Goal: Task Accomplishment & Management: Use online tool/utility

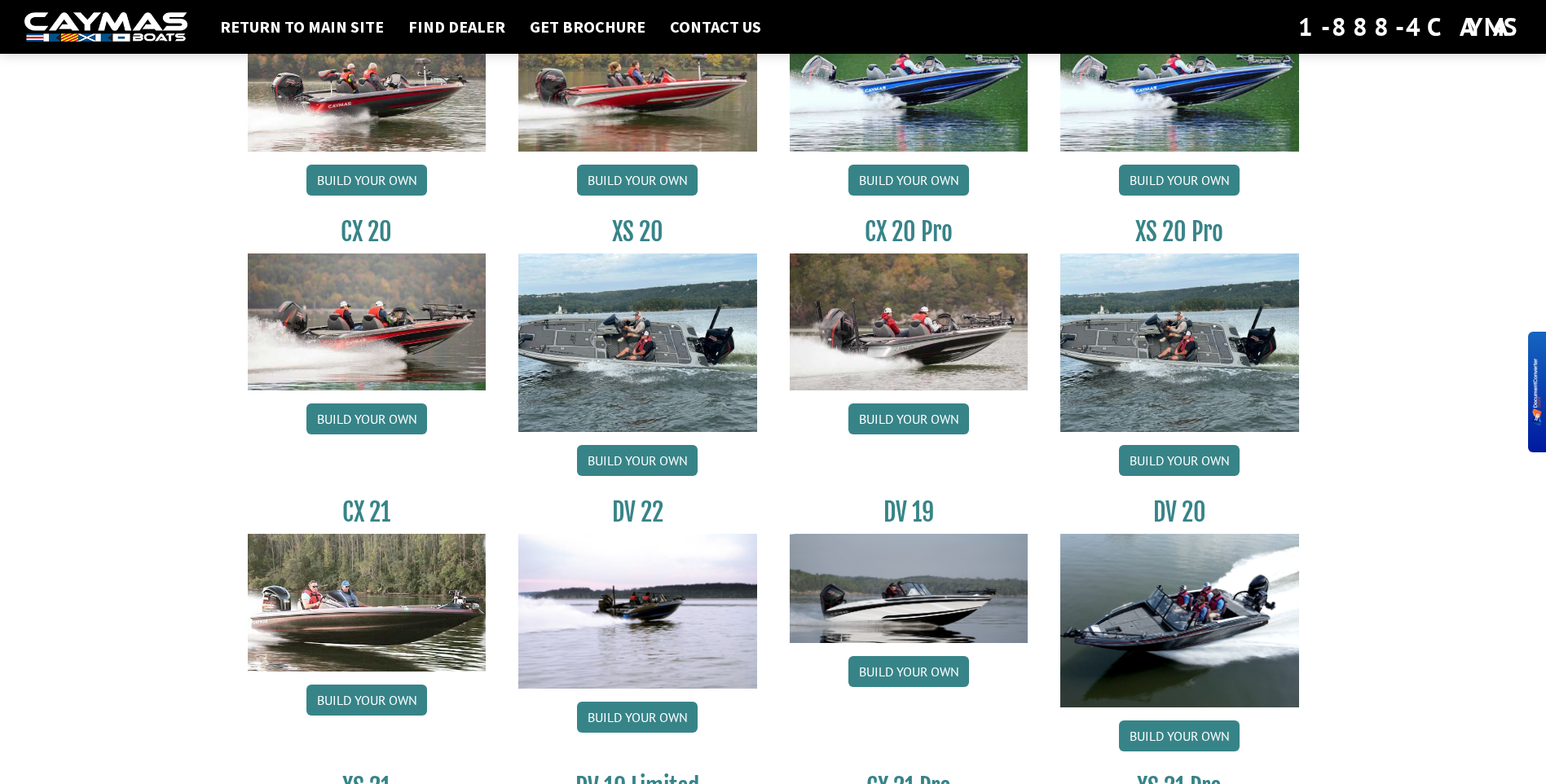
scroll to position [1548, 0]
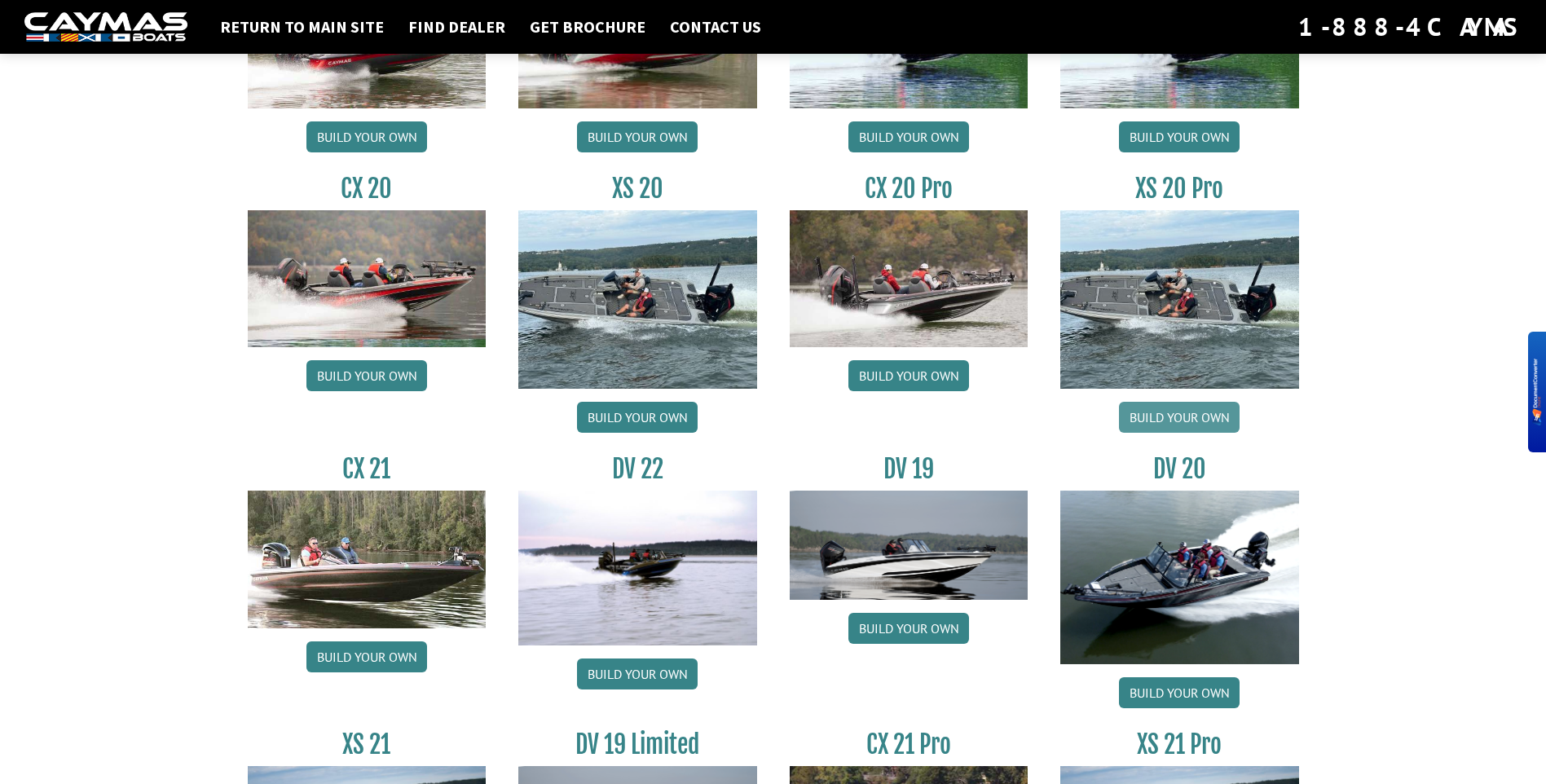
click at [1177, 419] on link "Build your own" at bounding box center [1179, 417] width 121 height 31
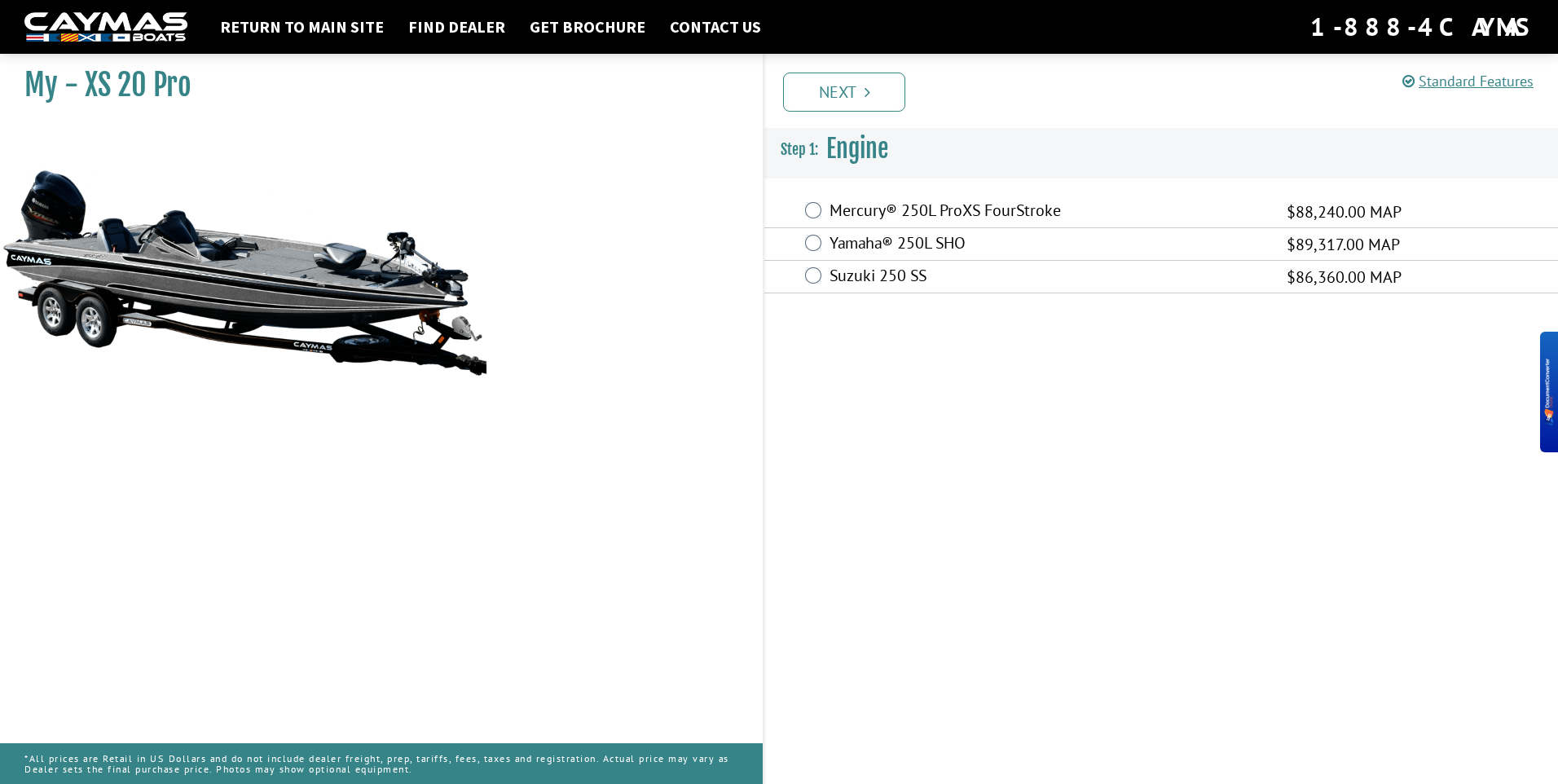
click at [840, 206] on label "Mercury® 250L ProXS FourStroke" at bounding box center [1048, 212] width 437 height 23
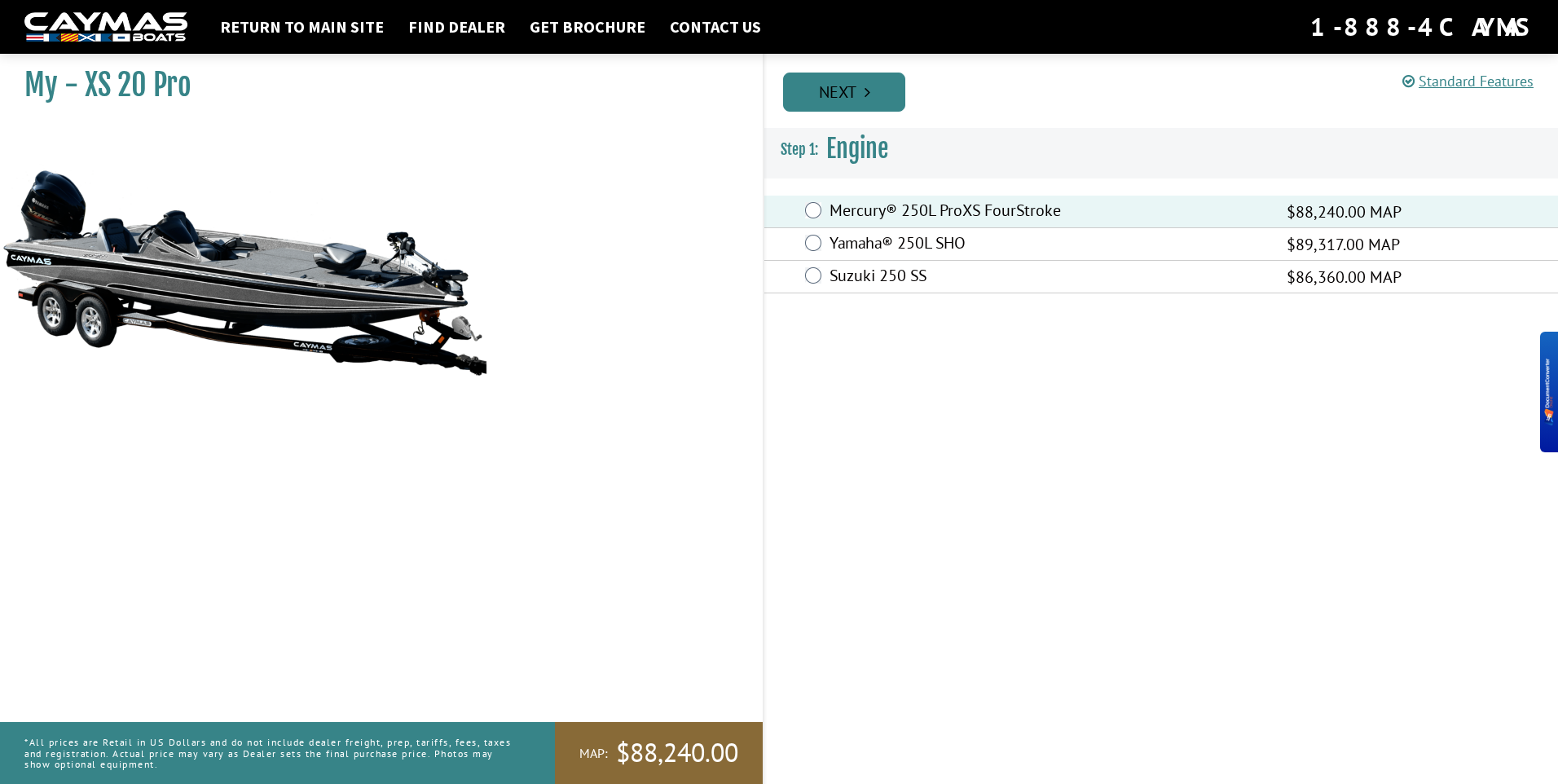
click at [841, 93] on link "Next" at bounding box center [844, 92] width 122 height 39
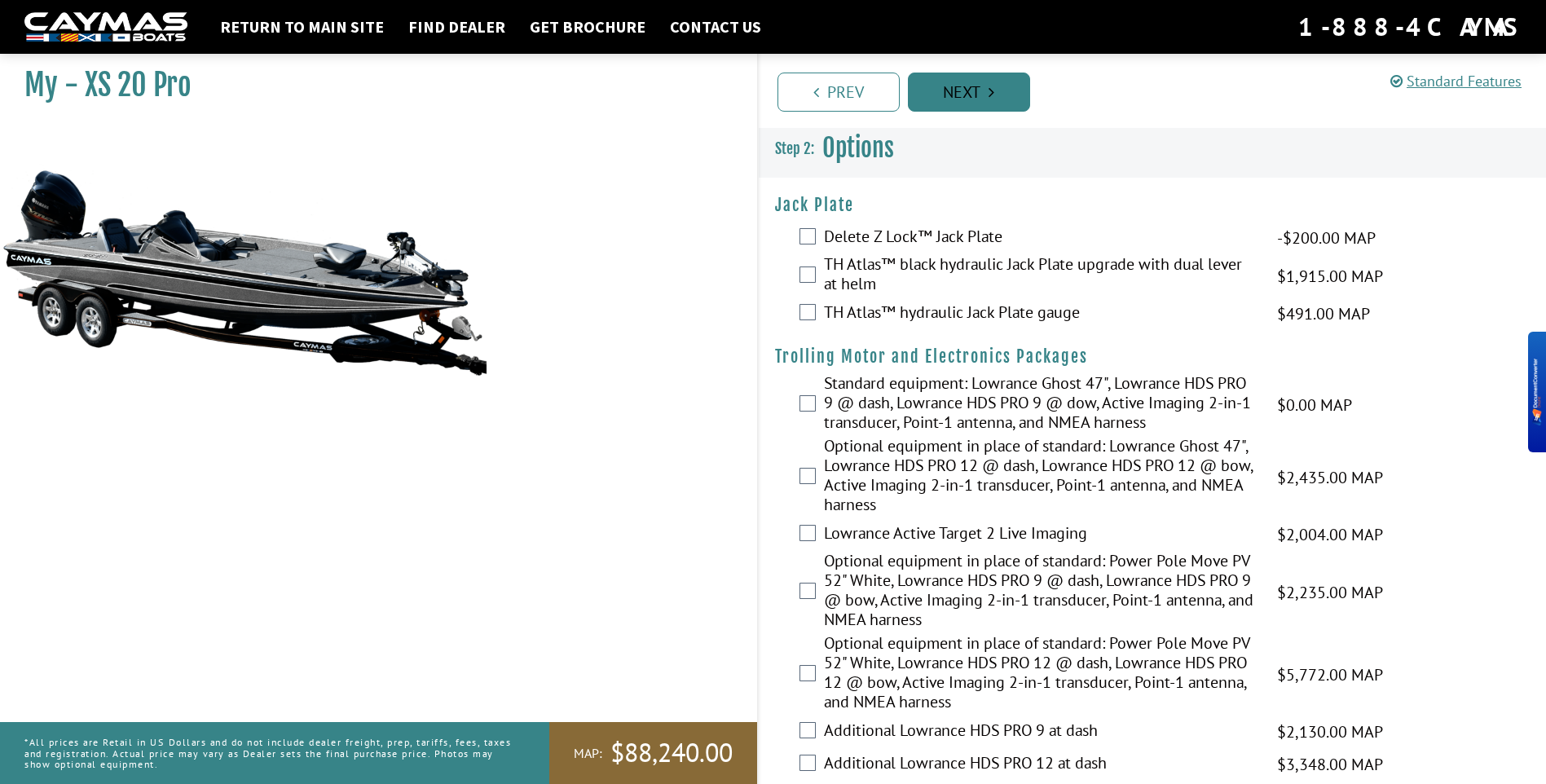
click at [926, 104] on link "Next" at bounding box center [969, 92] width 122 height 39
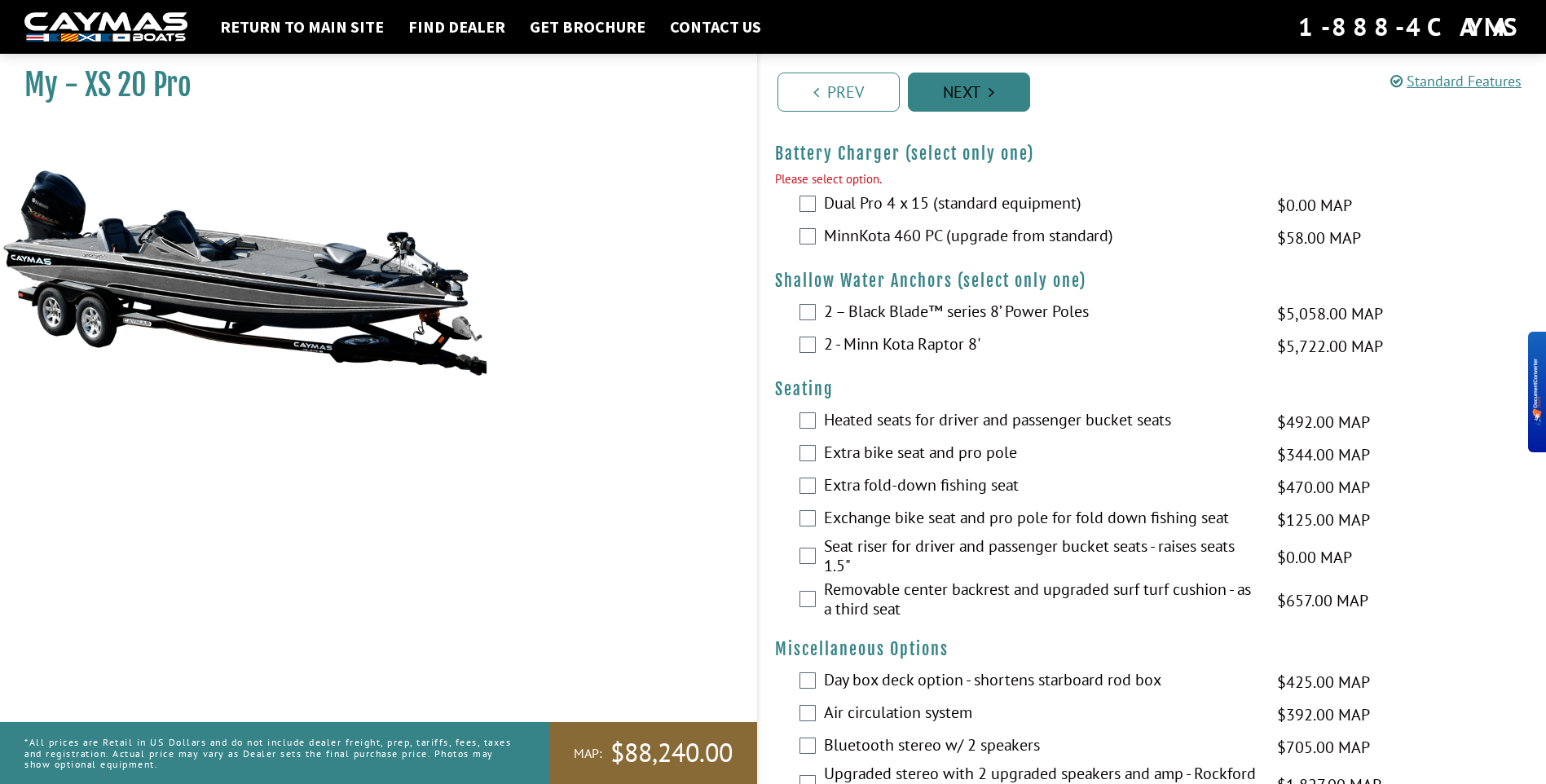
scroll to position [1788, 0]
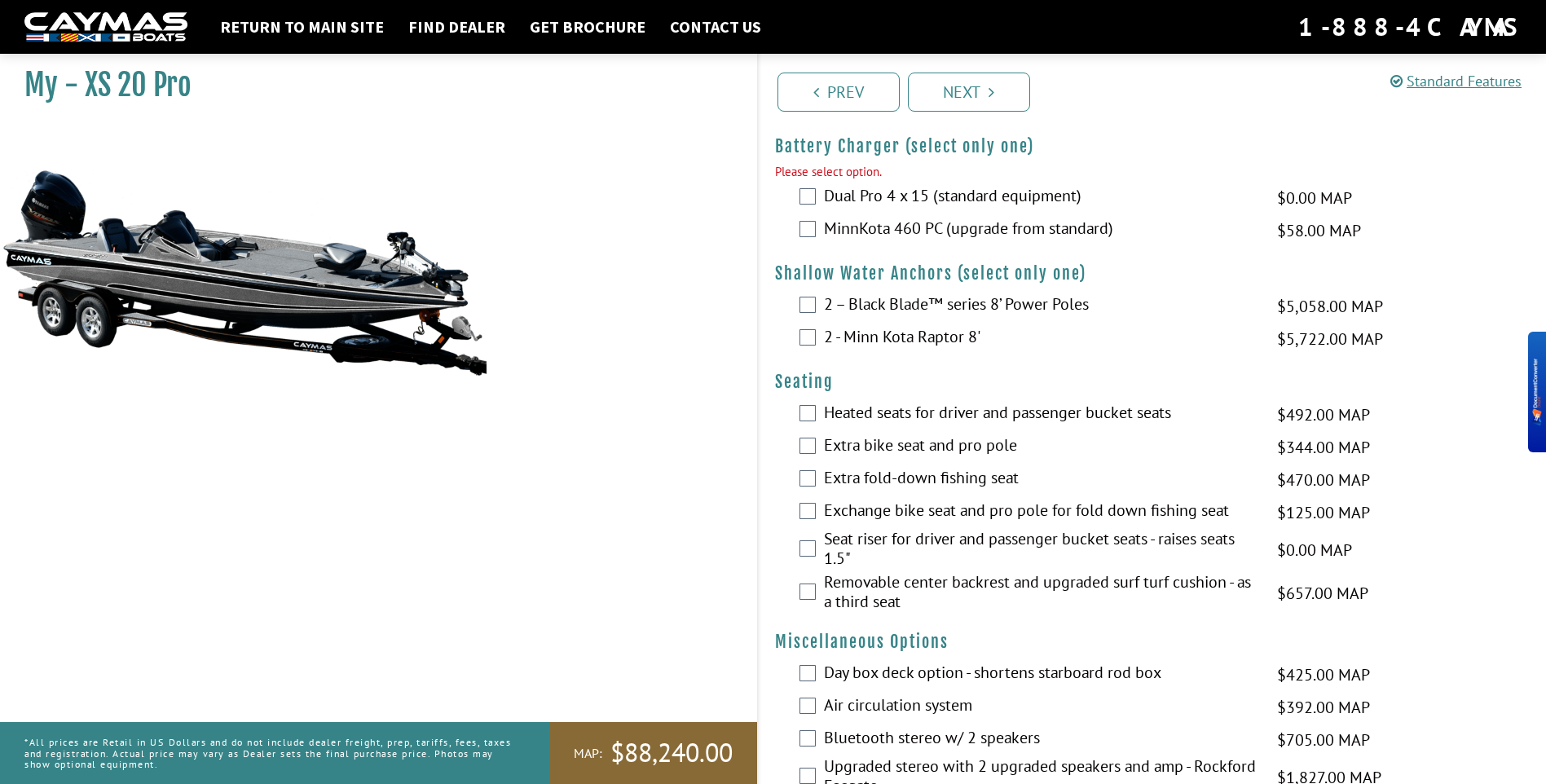
click at [865, 197] on label "Dual Pro 4 x 15 (standard equipment)" at bounding box center [1041, 197] width 434 height 23
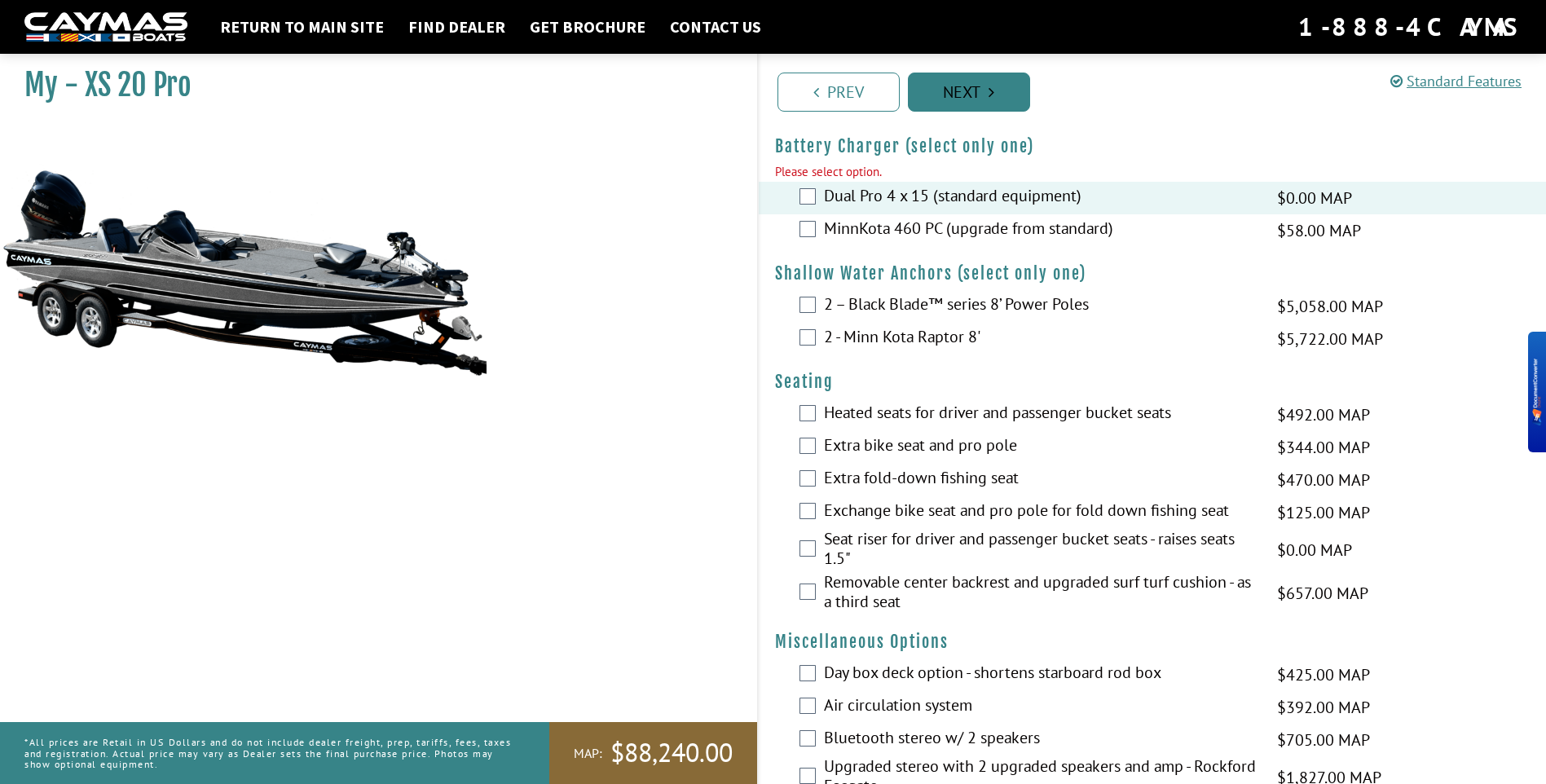
click at [925, 108] on link "Next" at bounding box center [969, 92] width 122 height 39
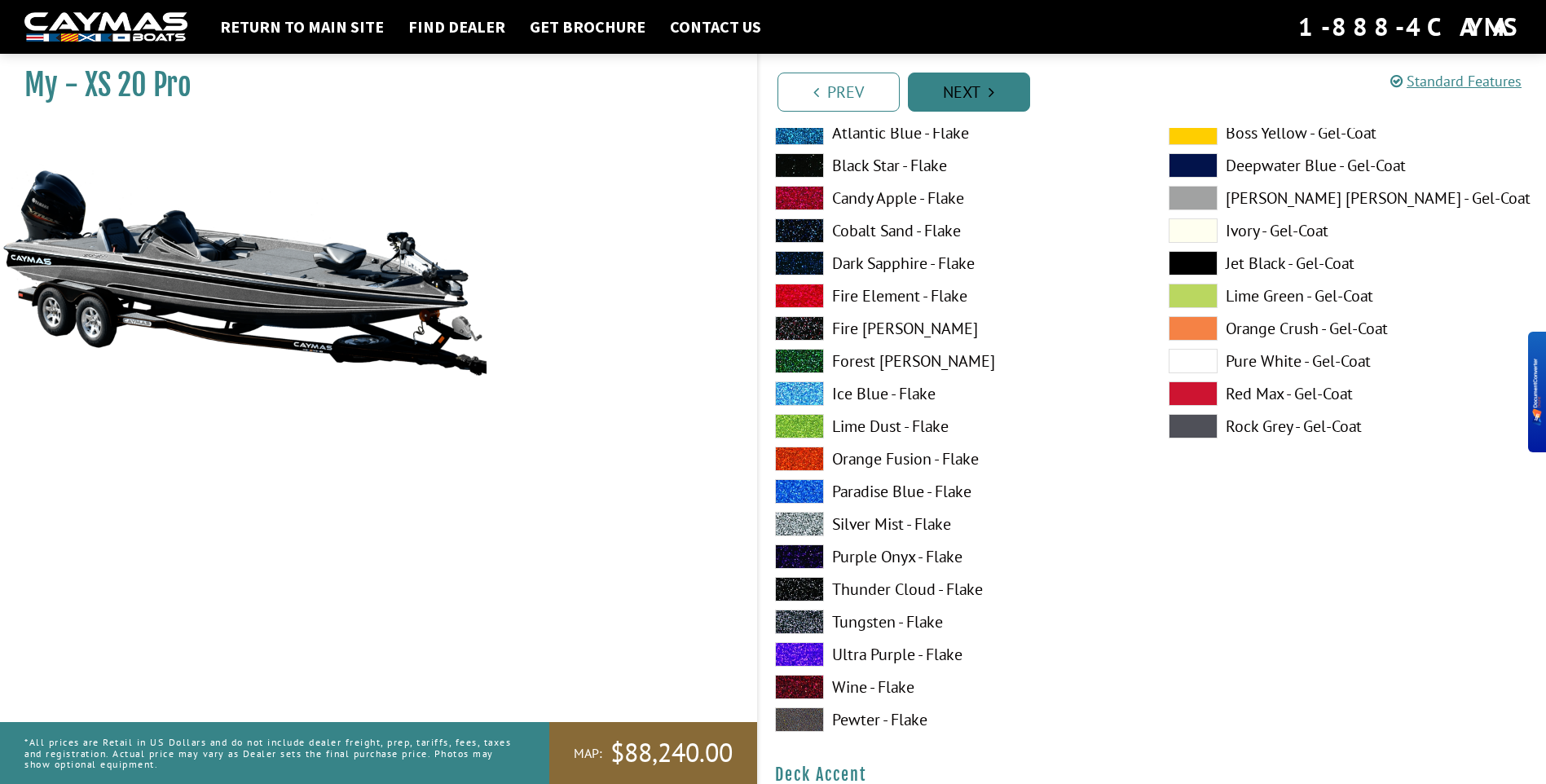
scroll to position [0, 0]
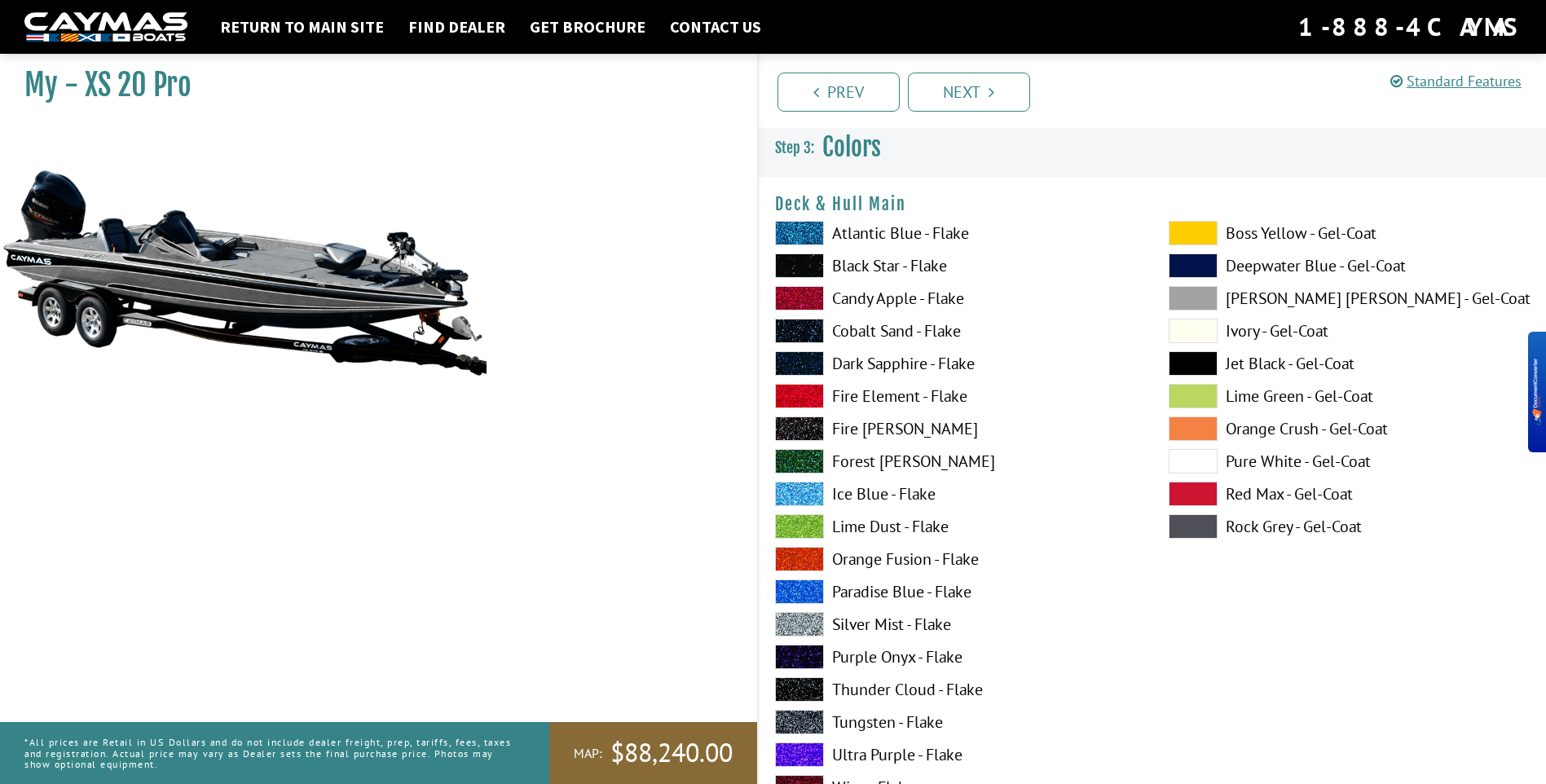
click at [877, 255] on label "Black Star - Flake" at bounding box center [955, 265] width 361 height 24
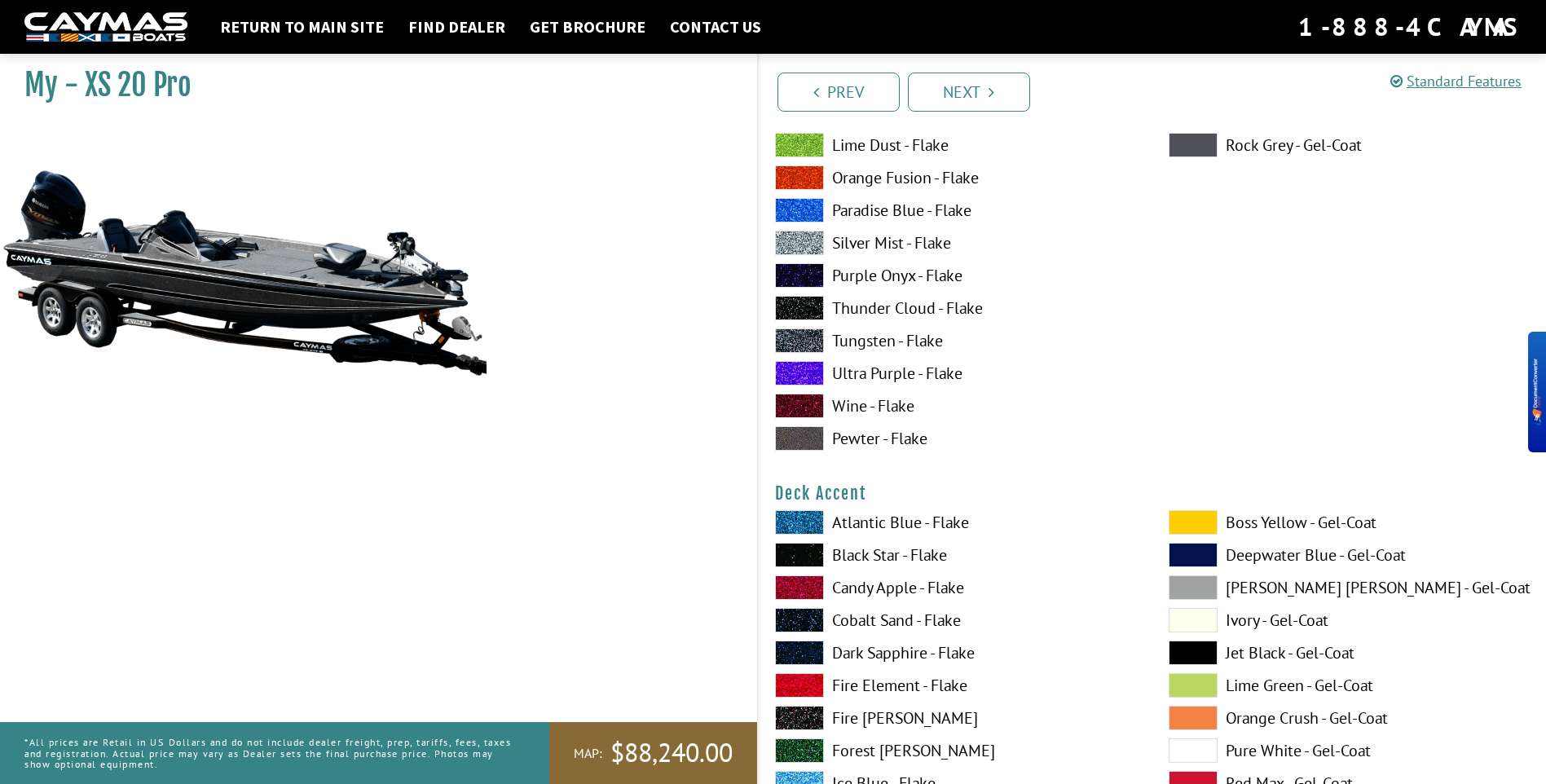
scroll to position [407, 0]
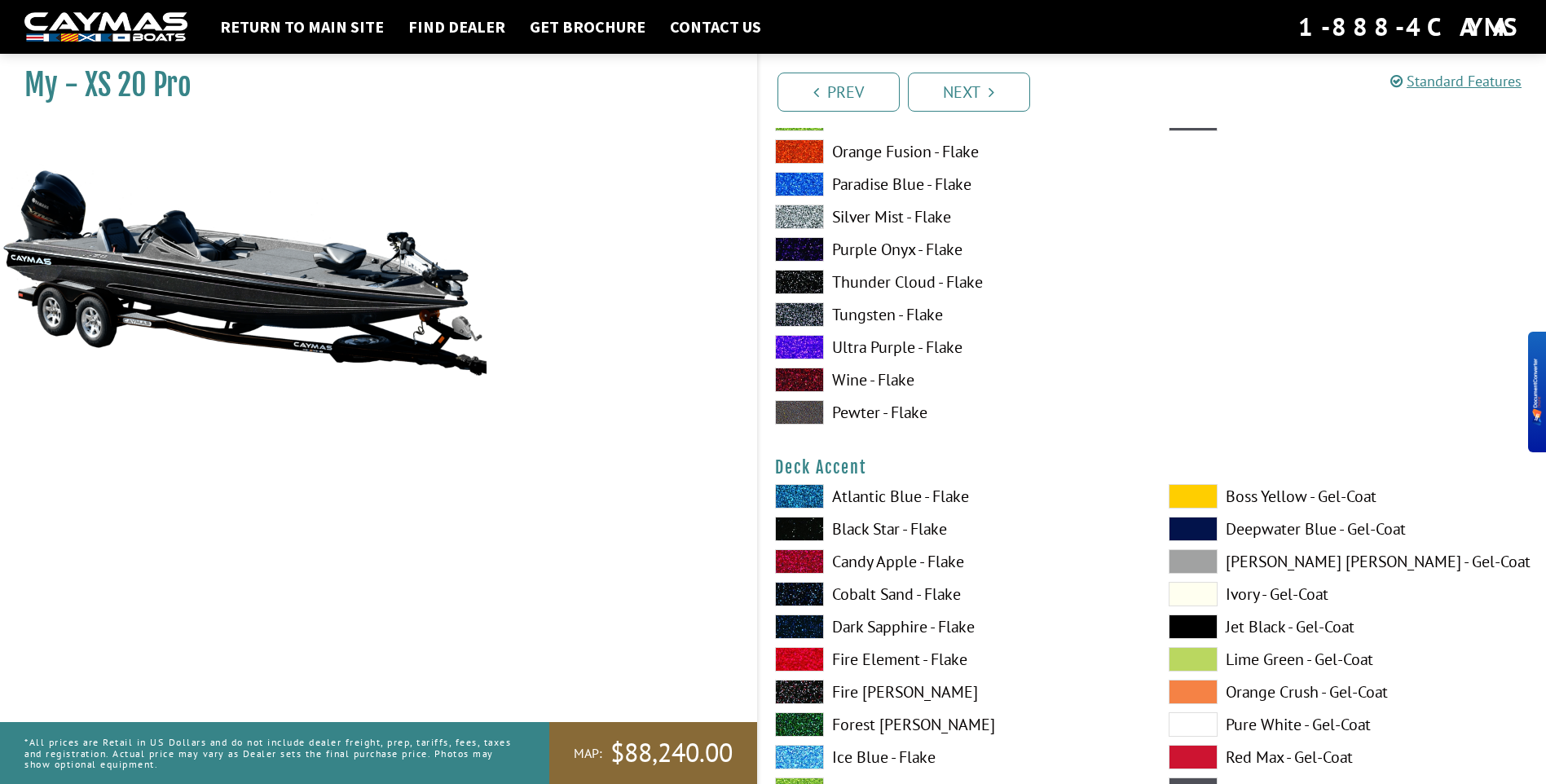
click at [887, 564] on label "Candy Apple - Flake" at bounding box center [955, 560] width 361 height 24
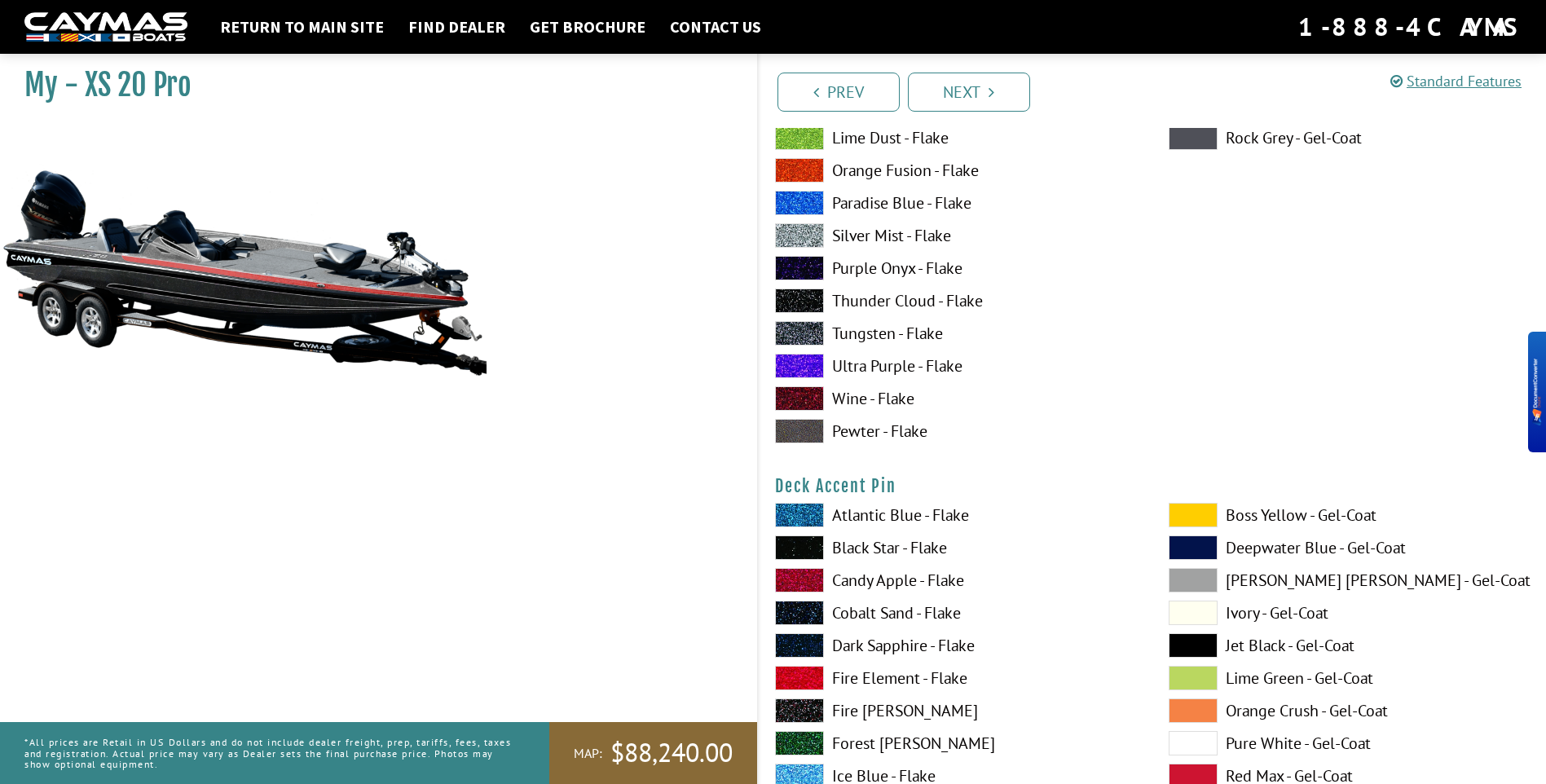
scroll to position [1140, 0]
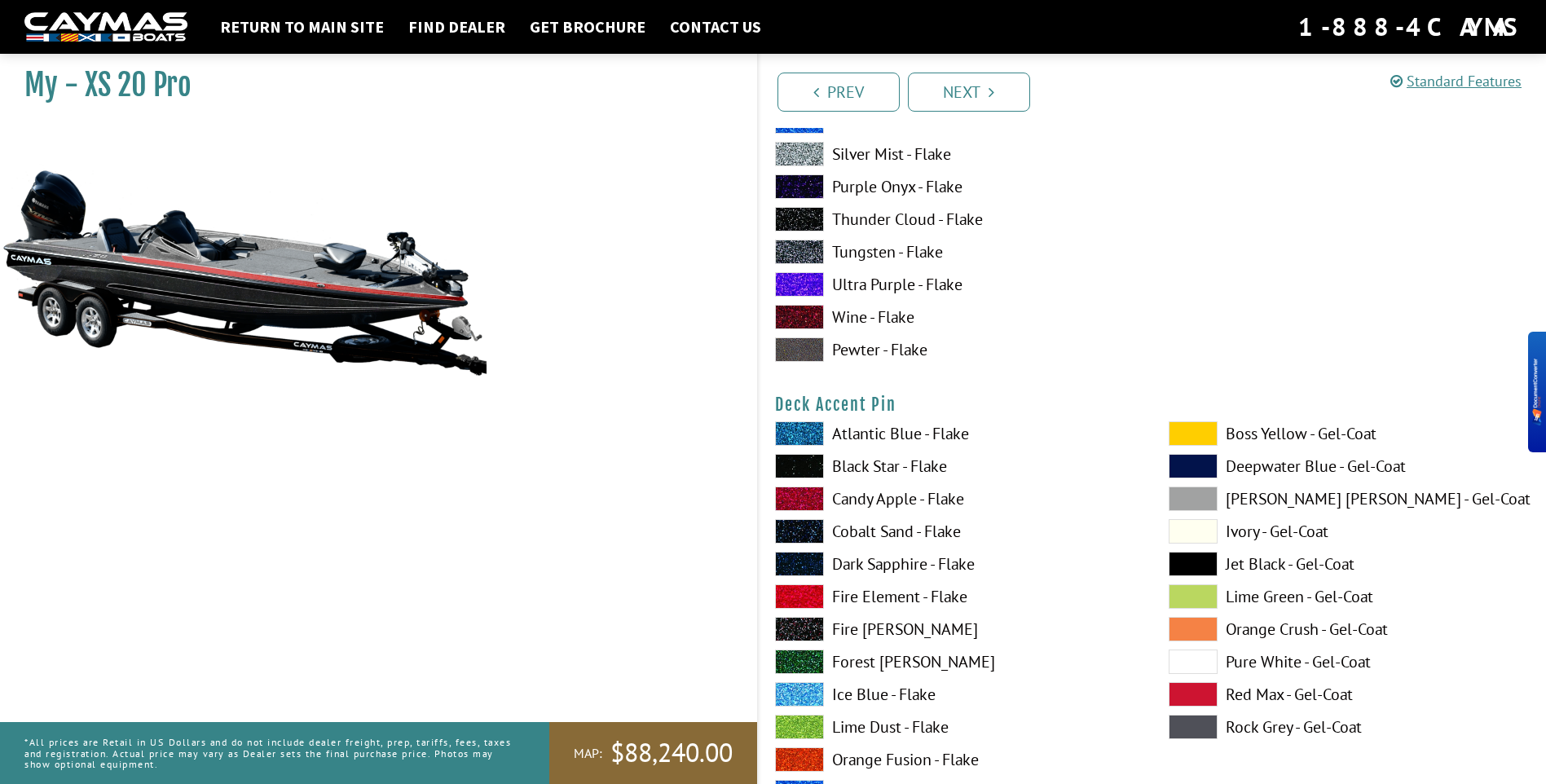
click at [855, 501] on label "Candy Apple - Flake" at bounding box center [955, 498] width 361 height 24
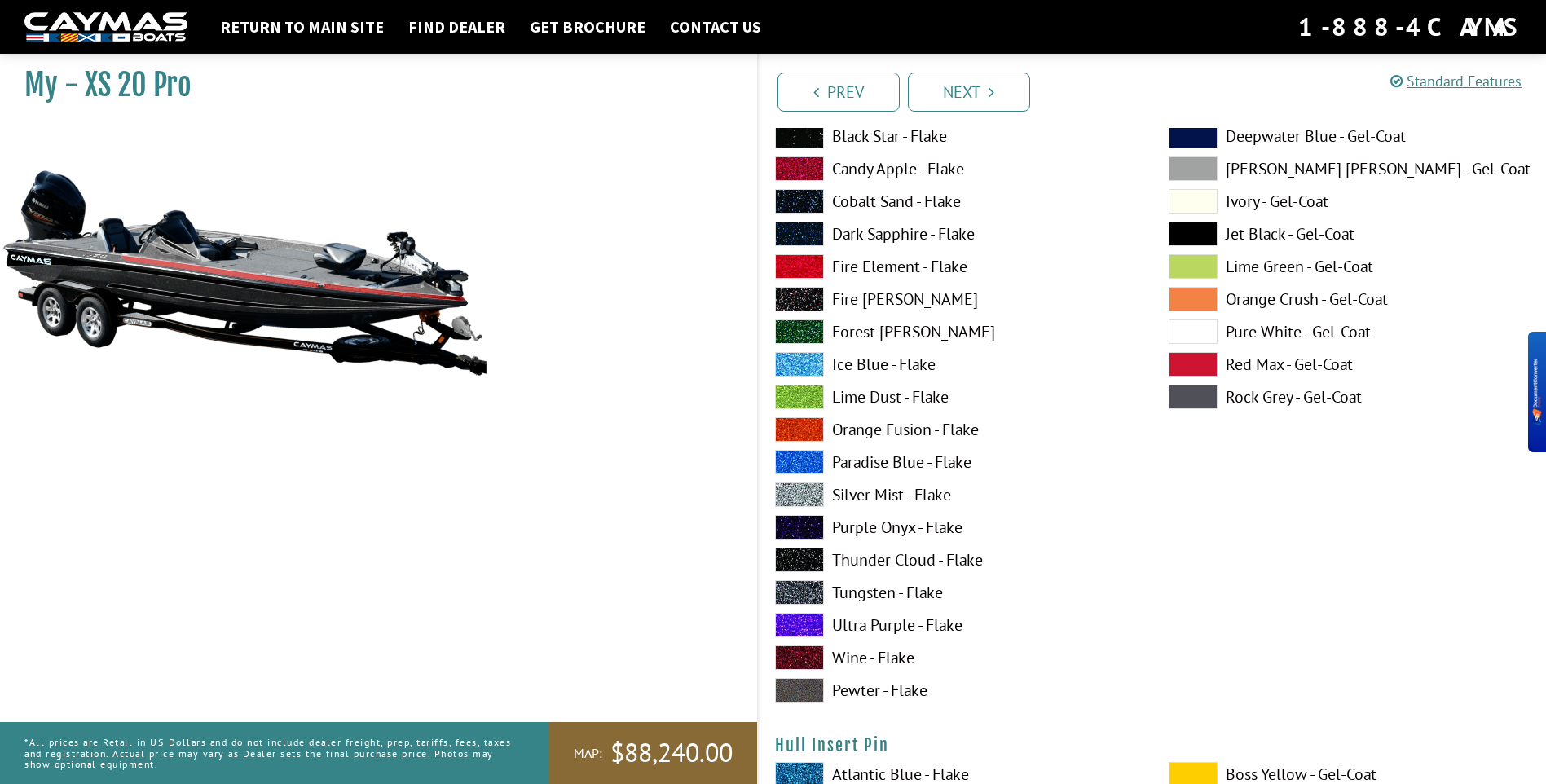
scroll to position [7332, 0]
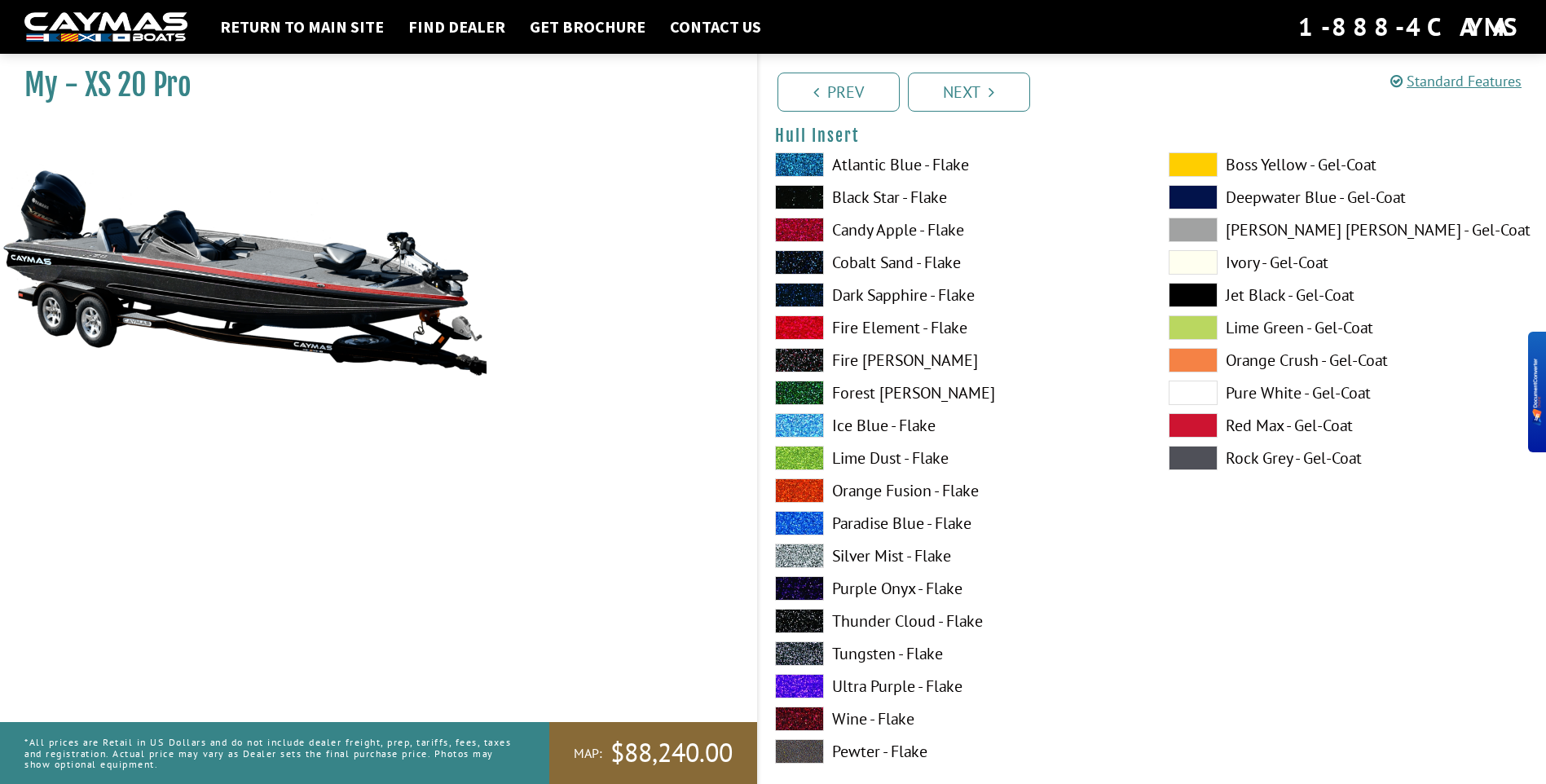
click at [881, 222] on label "Candy Apple - Flake" at bounding box center [955, 229] width 361 height 24
click at [869, 232] on label "Candy Apple - Flake" at bounding box center [955, 229] width 361 height 24
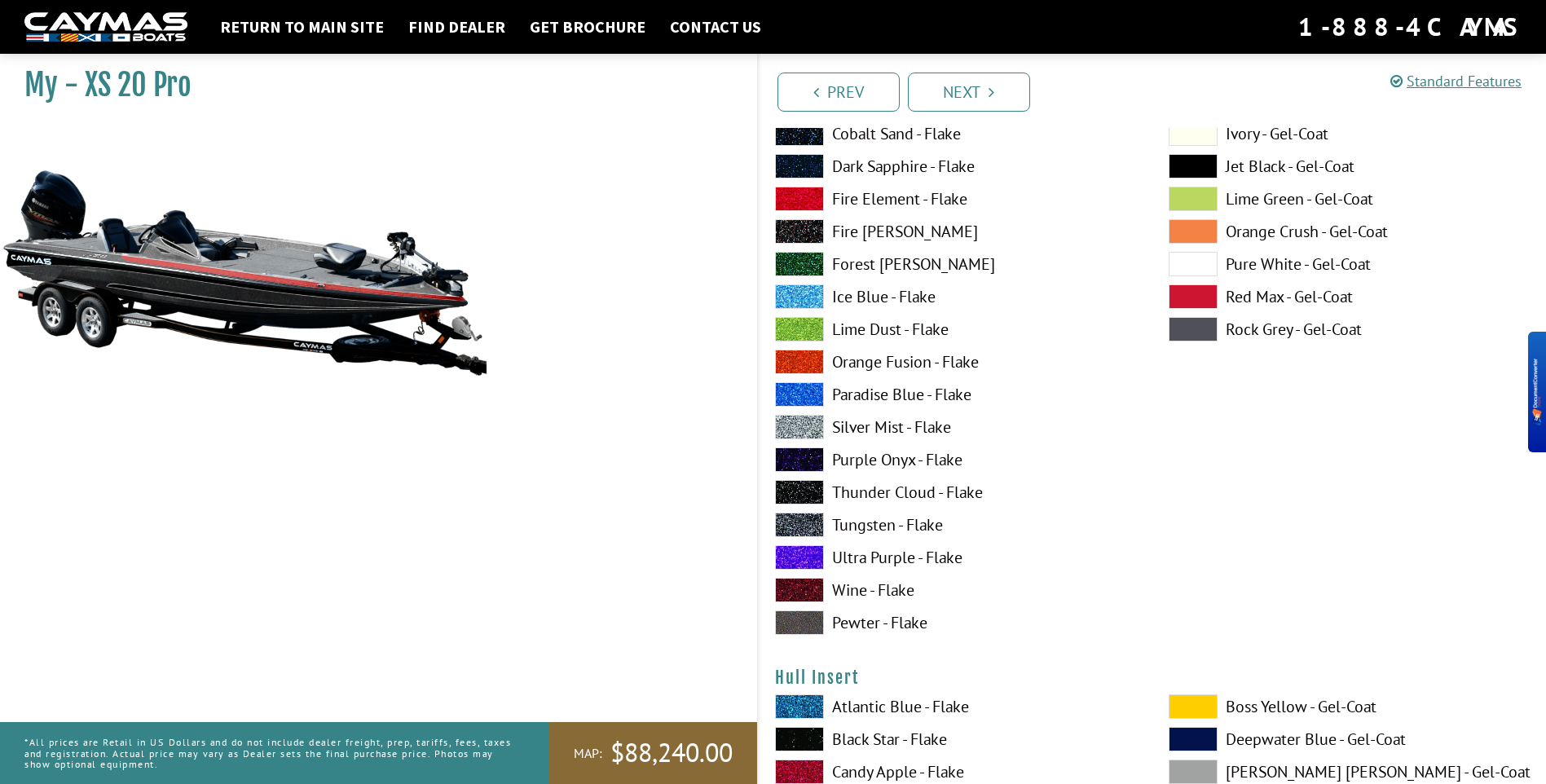
scroll to position [6761, 0]
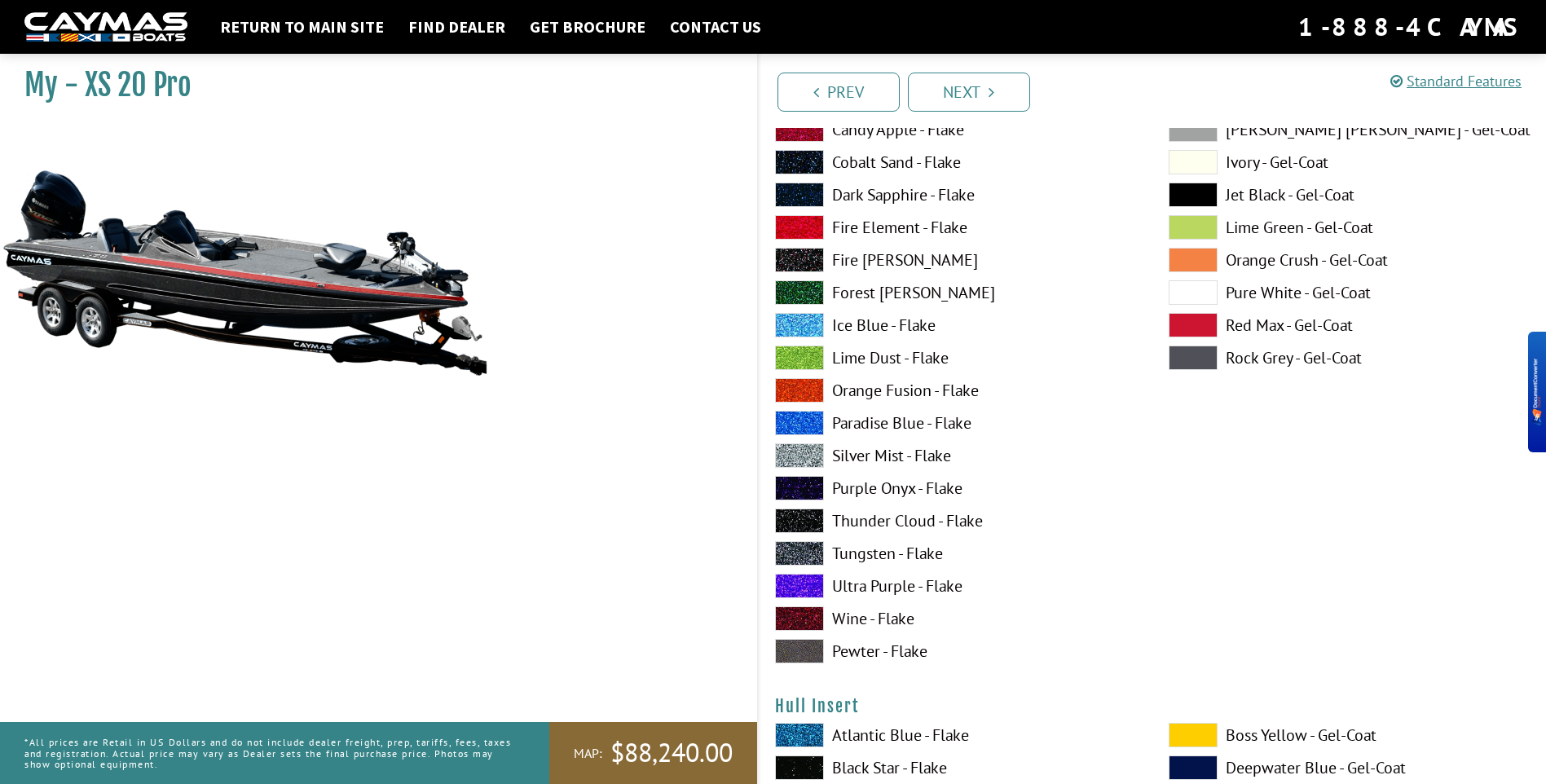
click at [861, 141] on label "Candy Apple - Flake" at bounding box center [955, 129] width 361 height 24
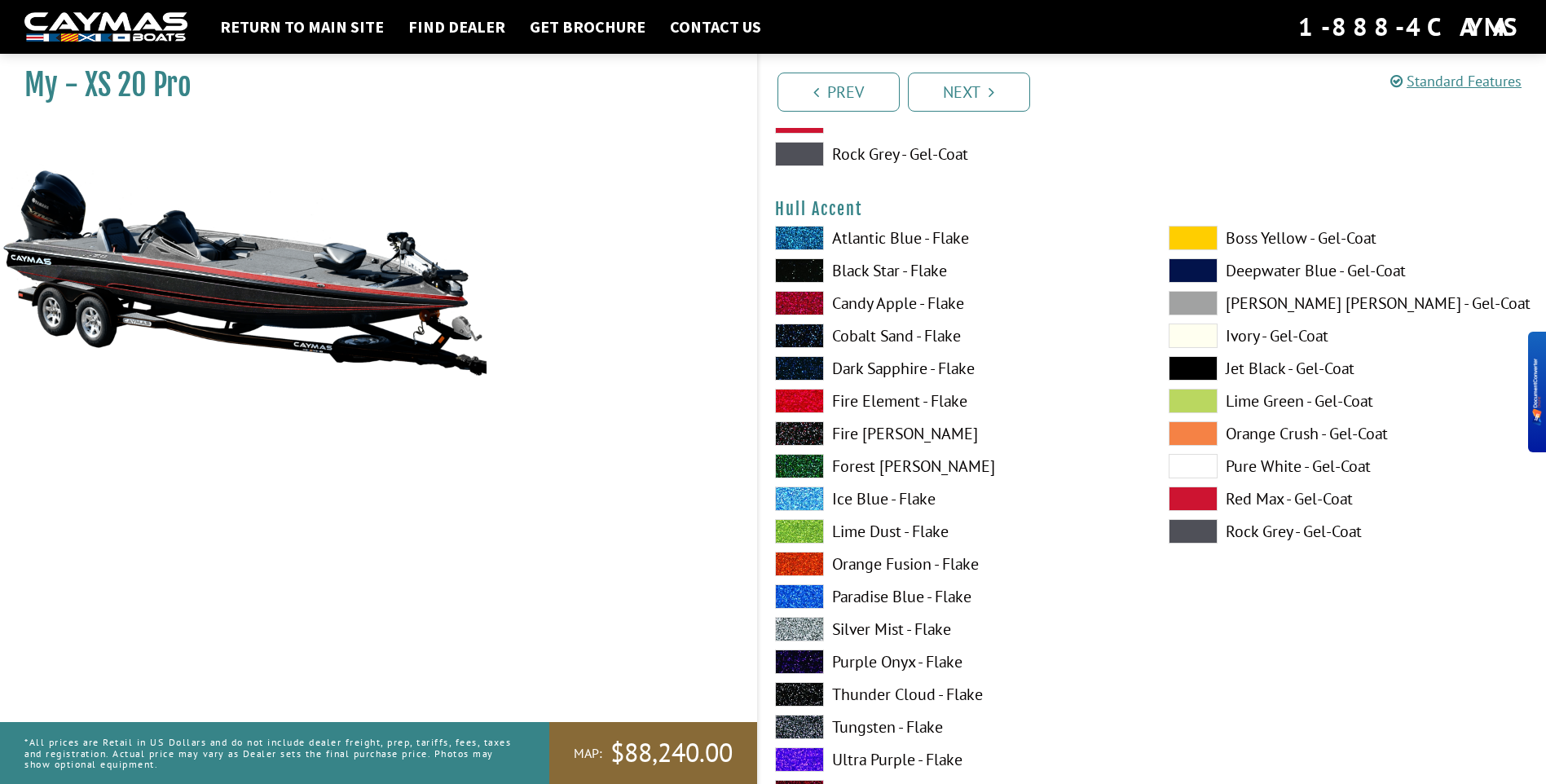
scroll to position [5947, 0]
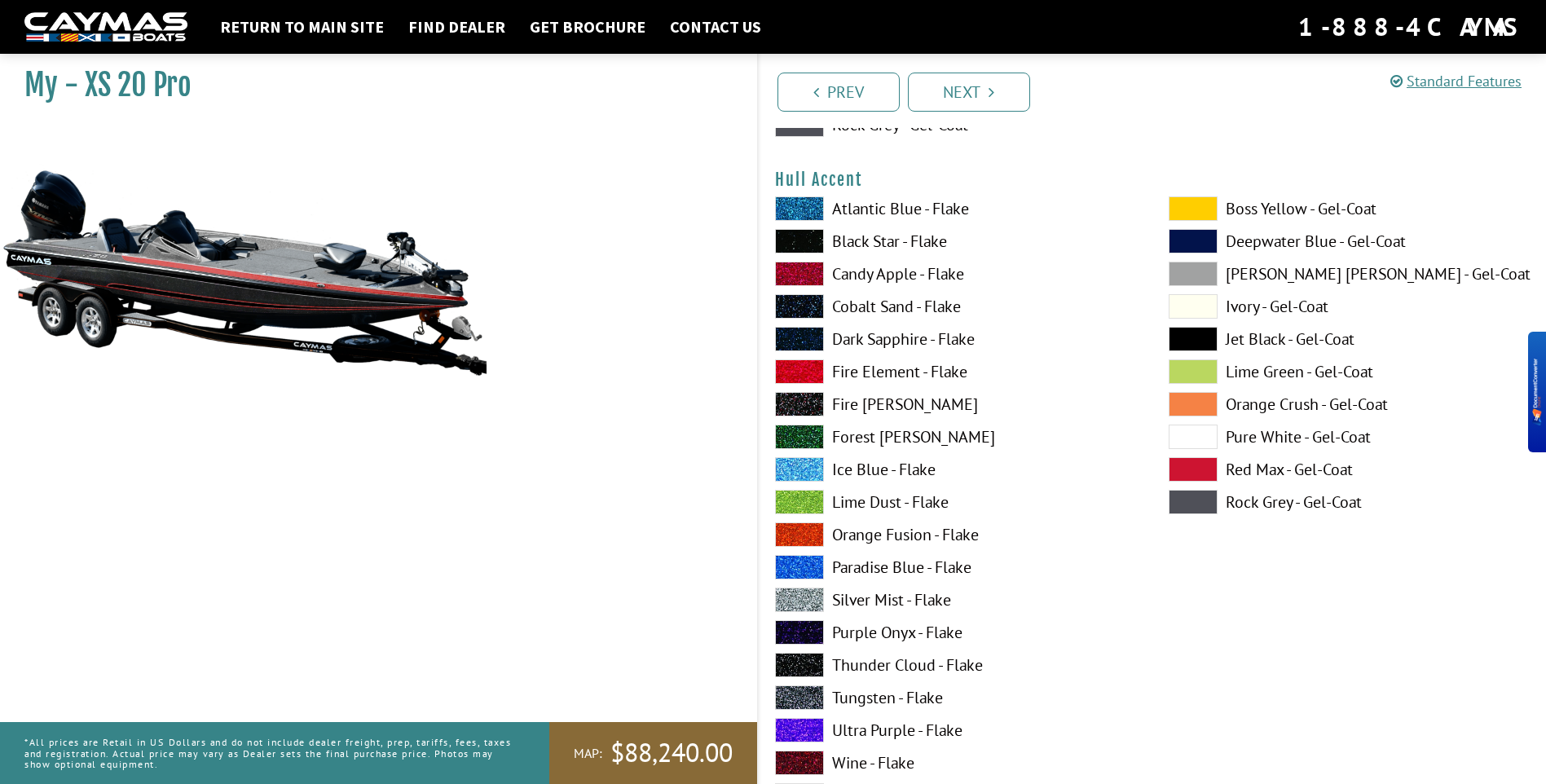
click at [883, 276] on label "Candy Apple - Flake" at bounding box center [955, 273] width 361 height 24
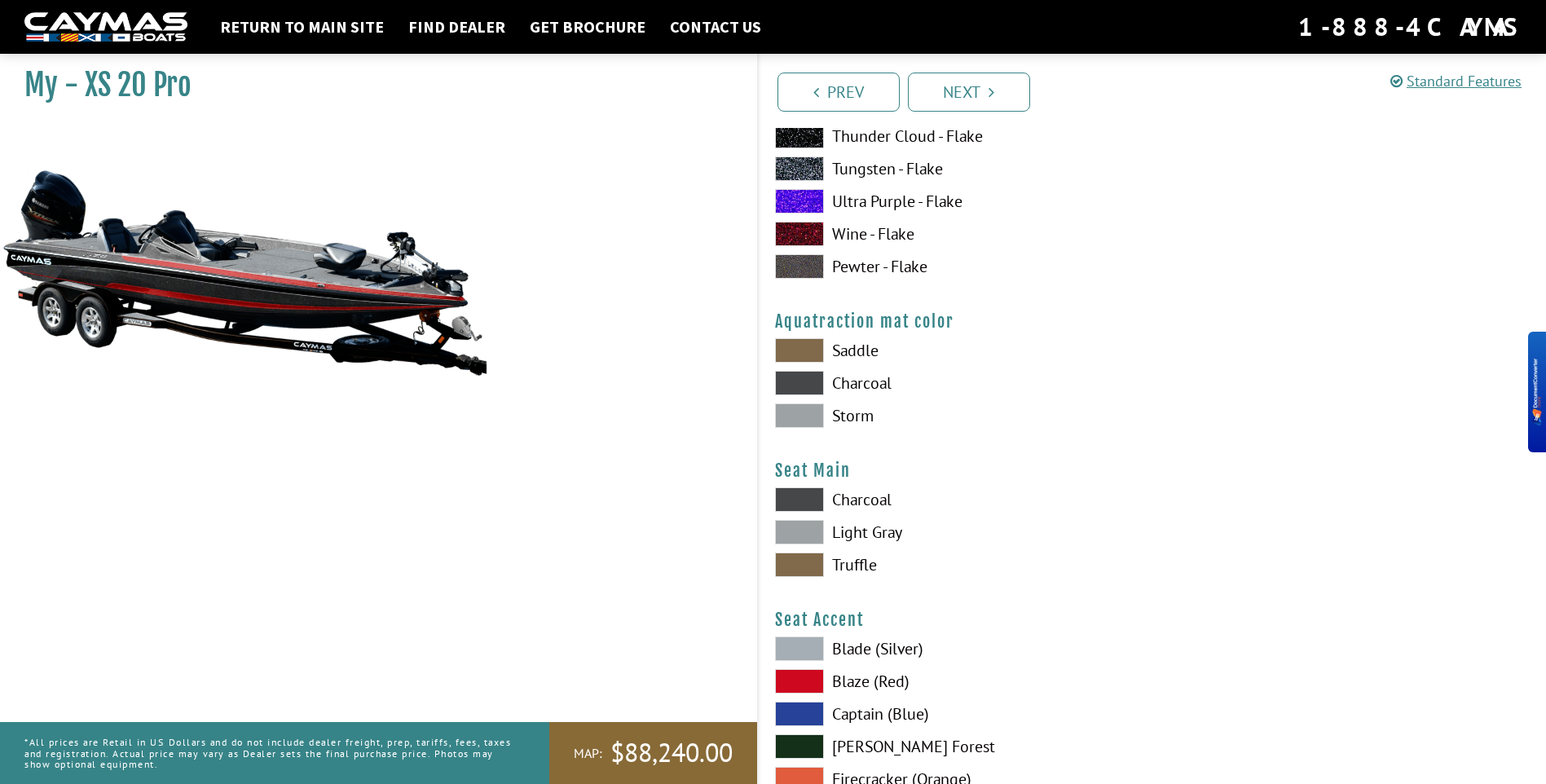
scroll to position [8472, 0]
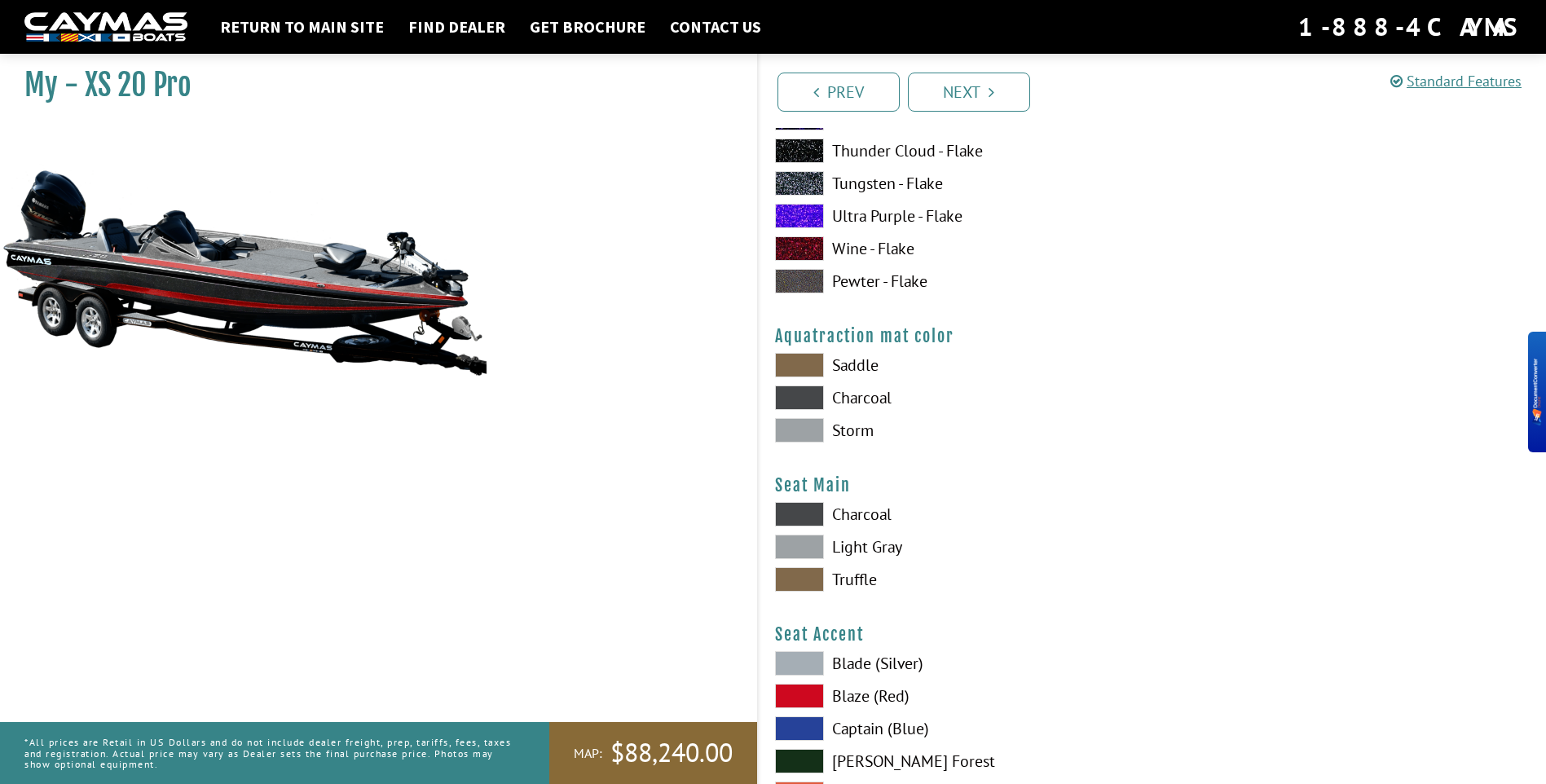
click at [816, 396] on span at bounding box center [799, 397] width 48 height 24
click at [808, 428] on span at bounding box center [799, 430] width 48 height 24
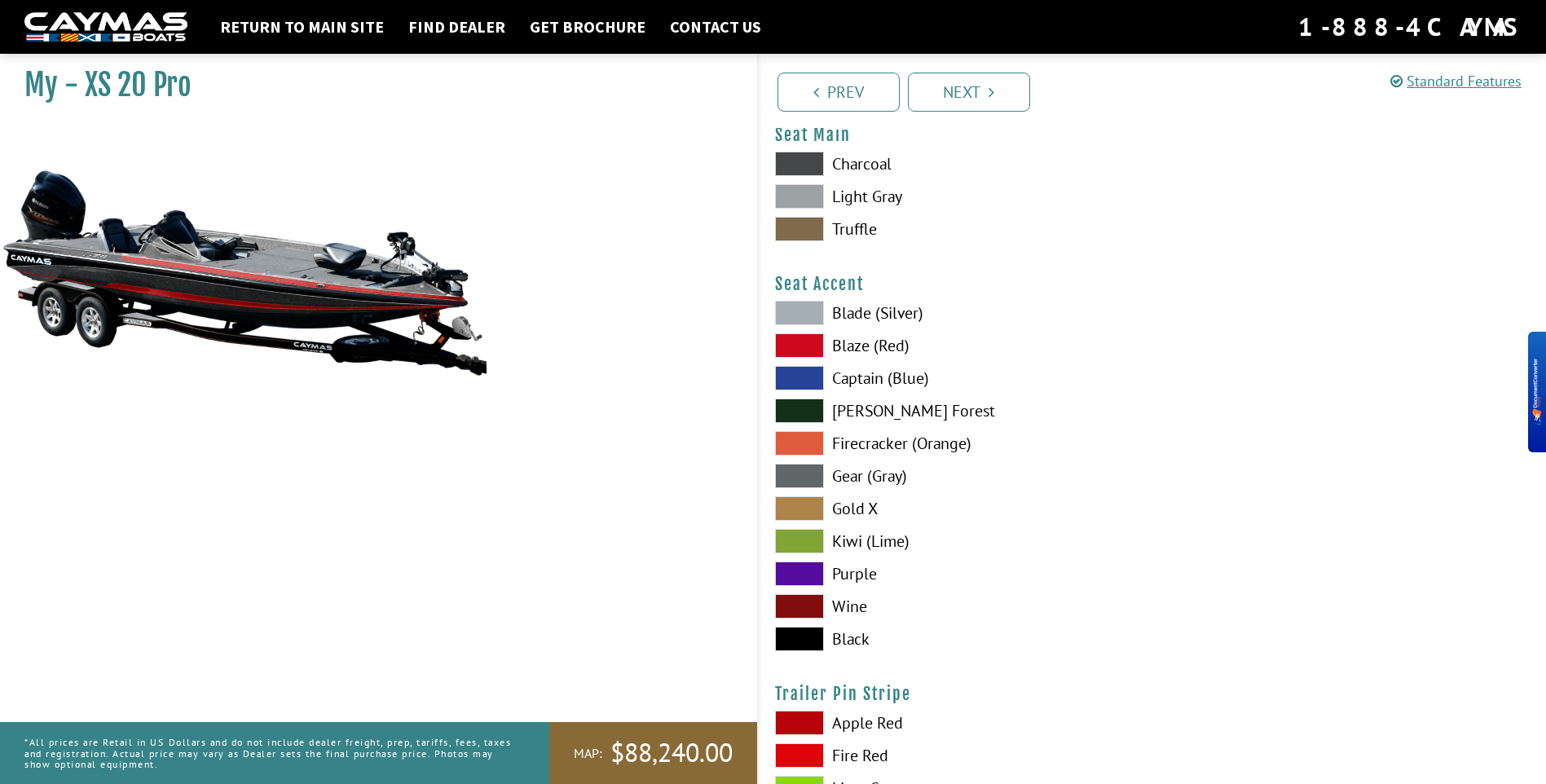
scroll to position [8821, 0]
click at [805, 394] on div "Blade (Silver) Blaze (Red) Captain (Blue) [PERSON_NAME][GEOGRAPHIC_DATA] Firecr…" at bounding box center [955, 480] width 394 height 358
click at [803, 379] on span at bounding box center [799, 378] width 48 height 24
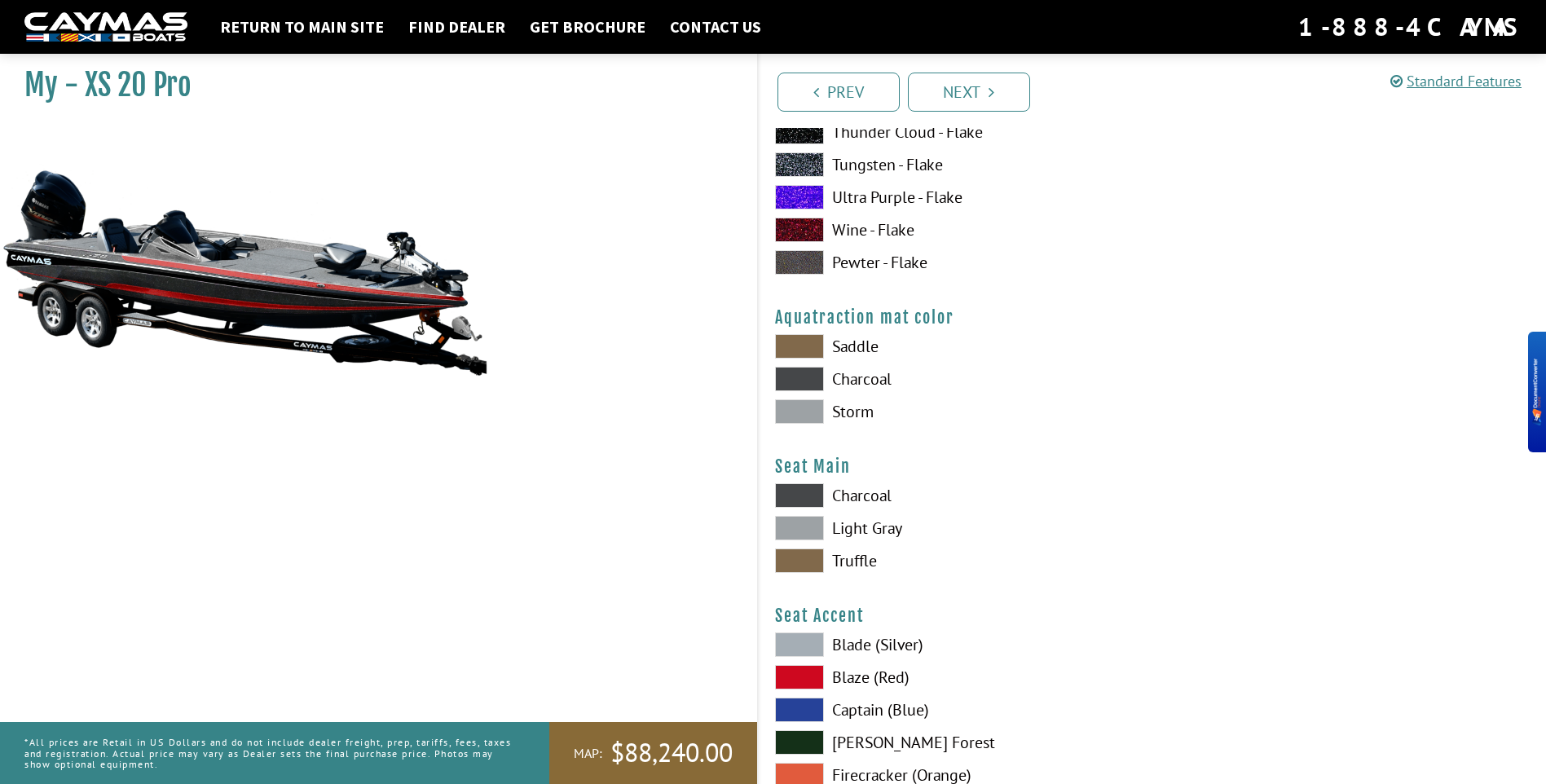
scroll to position [8495, 0]
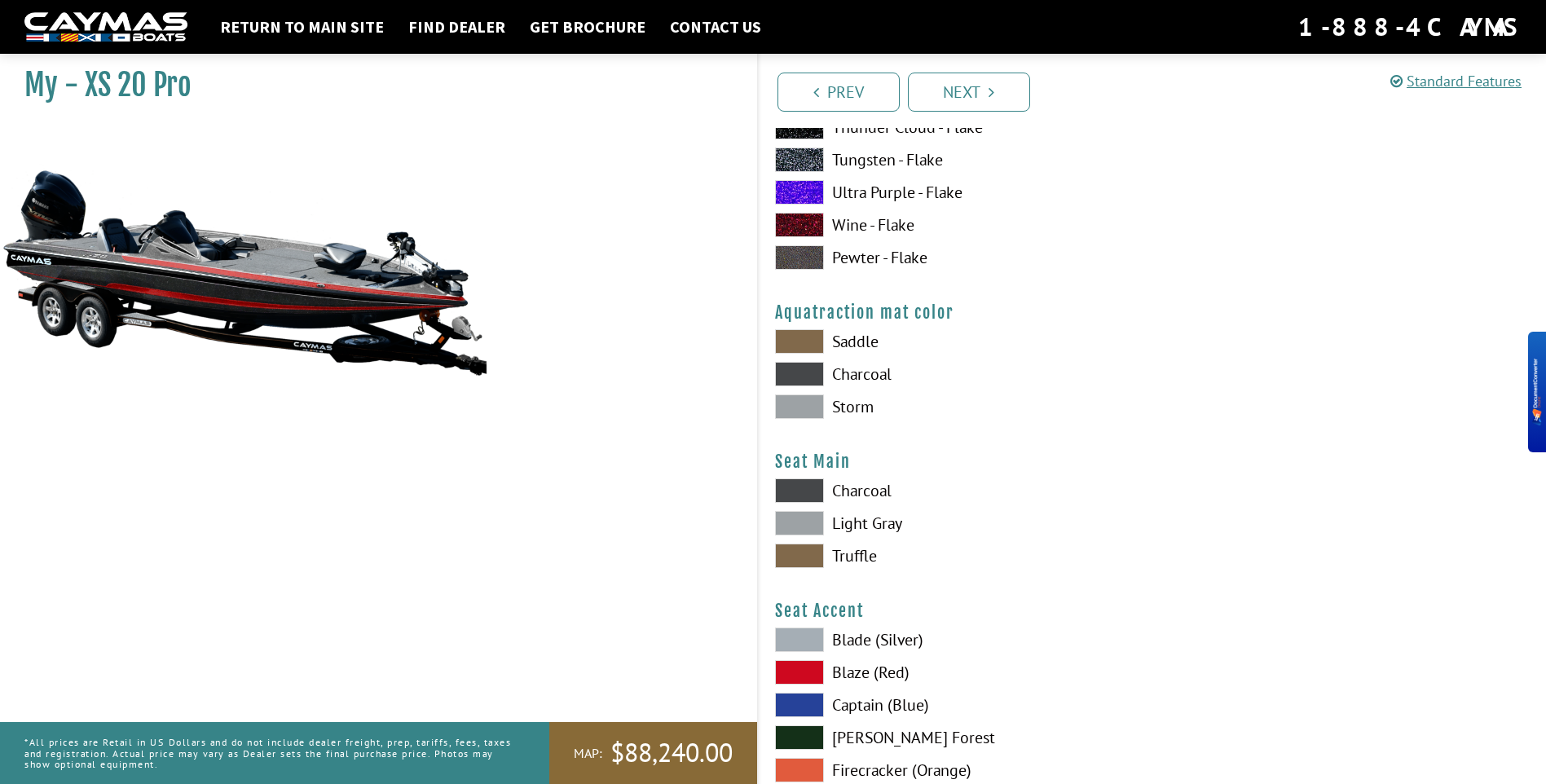
click at [839, 373] on label "Charcoal" at bounding box center [955, 374] width 361 height 24
click at [845, 334] on label "Saddle" at bounding box center [955, 341] width 361 height 24
click at [849, 361] on div "Saddle [GEOGRAPHIC_DATA] Storm" at bounding box center [955, 377] width 394 height 98
click at [847, 368] on label "Charcoal" at bounding box center [955, 374] width 361 height 24
click at [831, 401] on label "Storm" at bounding box center [955, 406] width 361 height 24
